Goal: Task Accomplishment & Management: Manage account settings

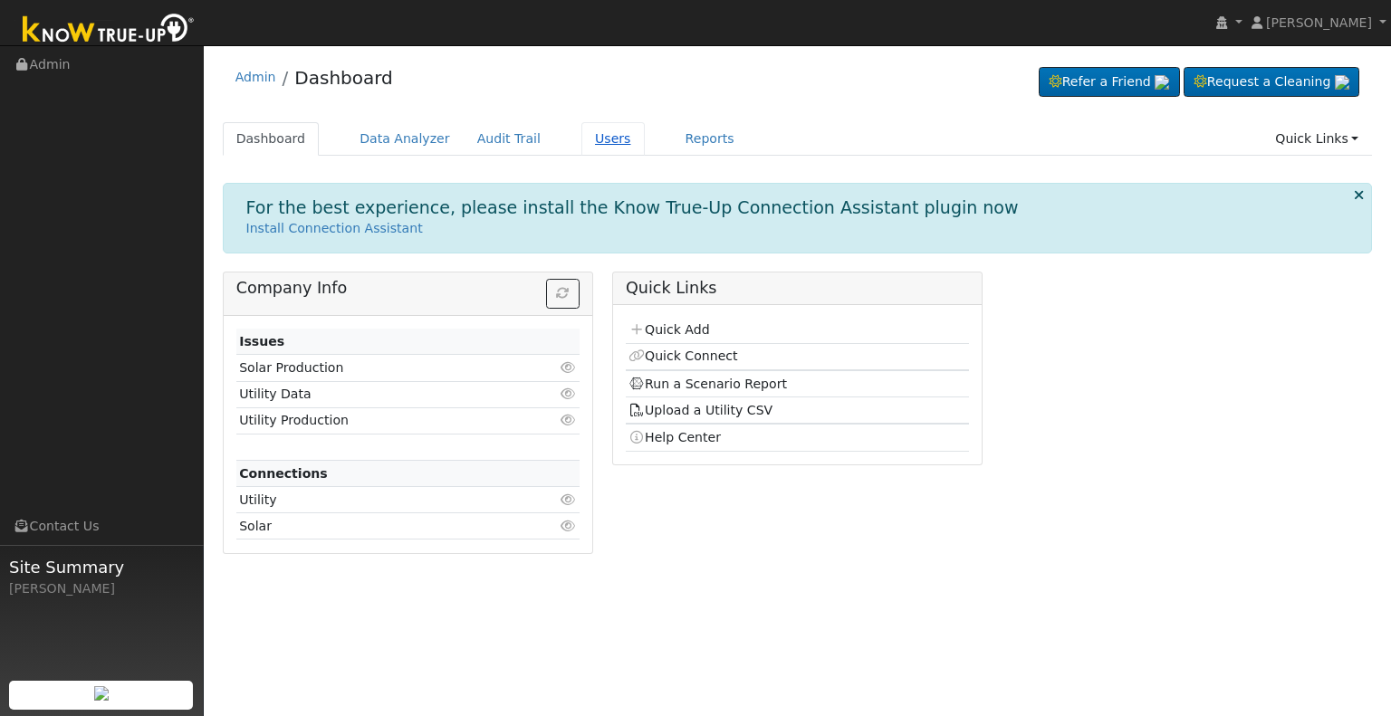
click at [581, 137] on link "Users" at bounding box center [612, 138] width 63 height 33
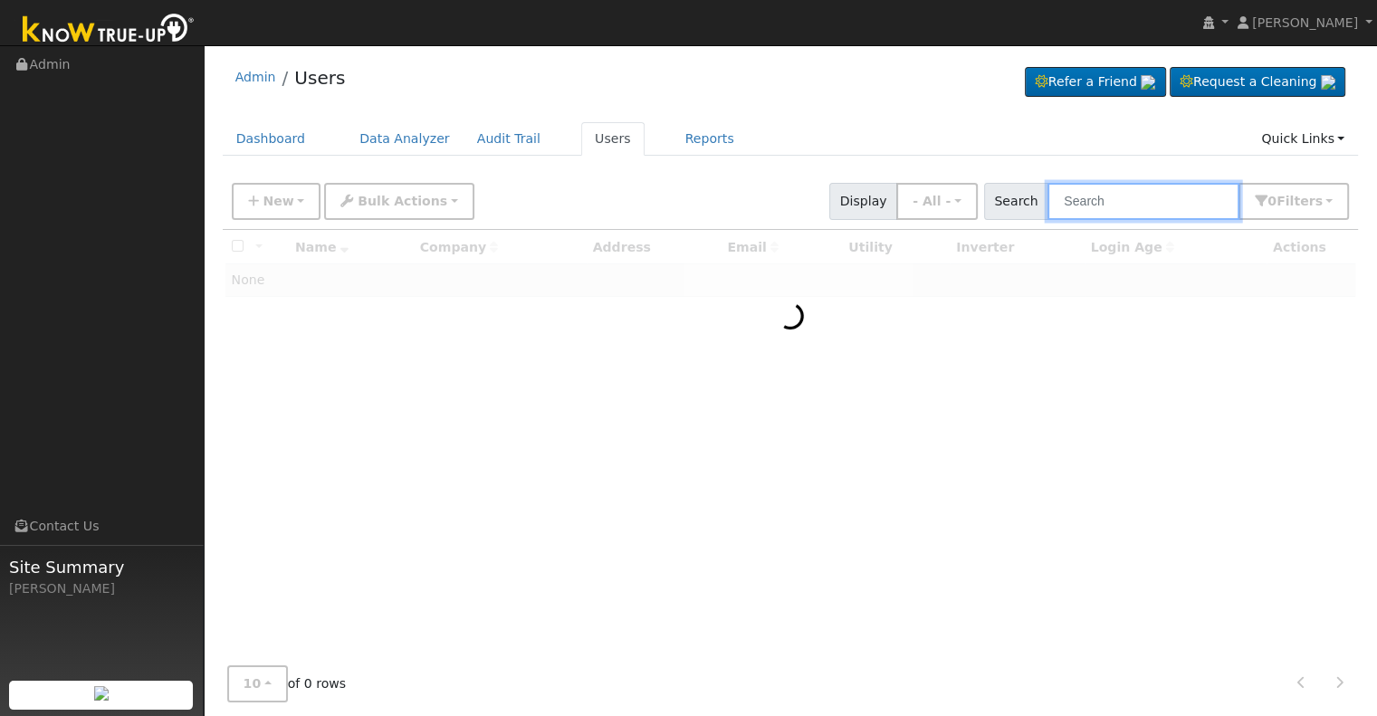
click at [1115, 200] on input "text" at bounding box center [1144, 201] width 192 height 37
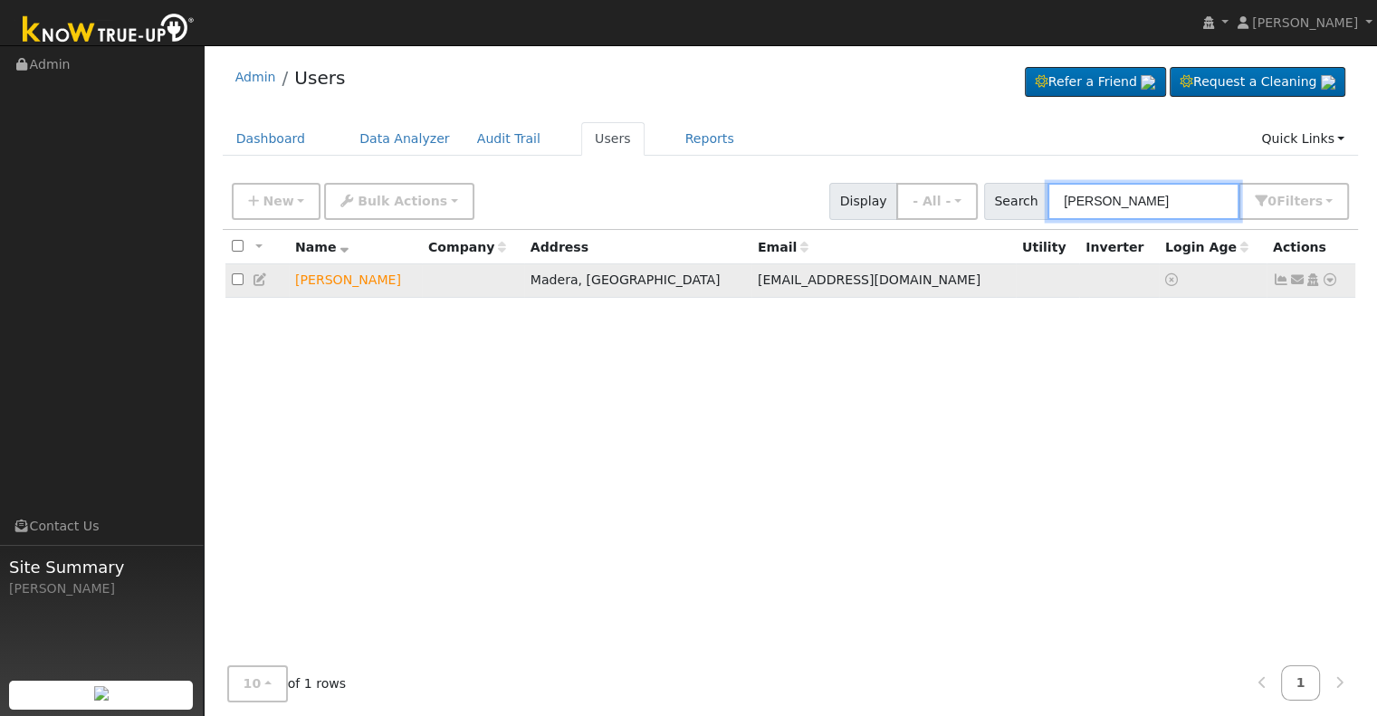
type input "[PERSON_NAME]"
click at [1311, 284] on icon at bounding box center [1313, 279] width 16 height 13
